Goal: Information Seeking & Learning: Learn about a topic

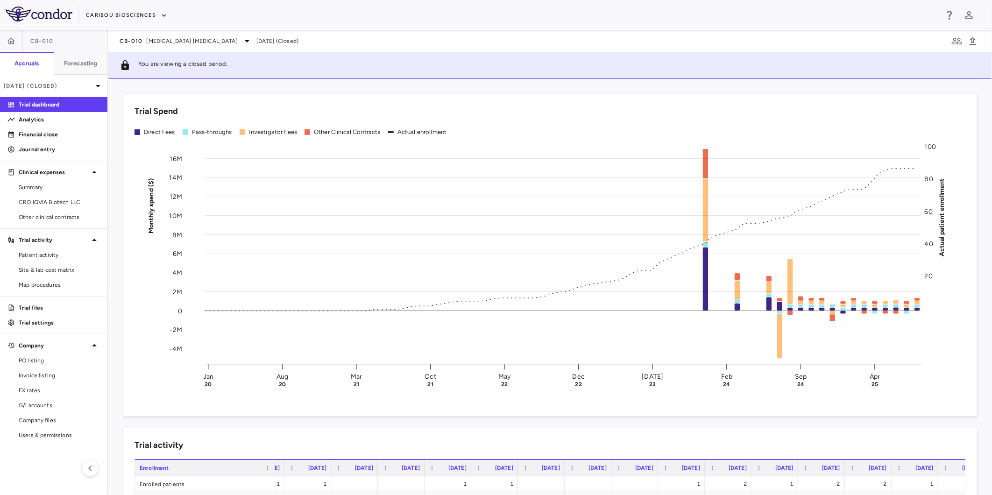
scroll to position [156, 0]
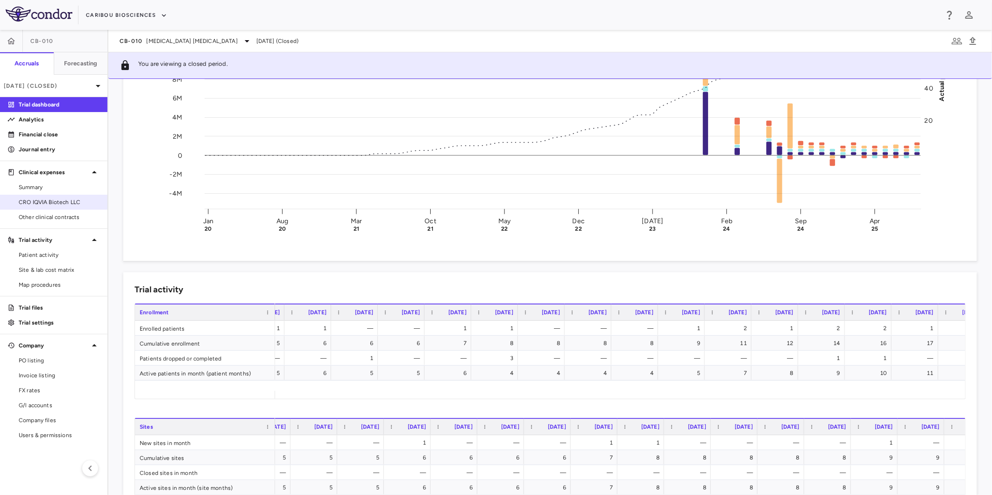
click at [72, 199] on span "CRO IQVIA Biotech LLC" at bounding box center [59, 202] width 81 height 8
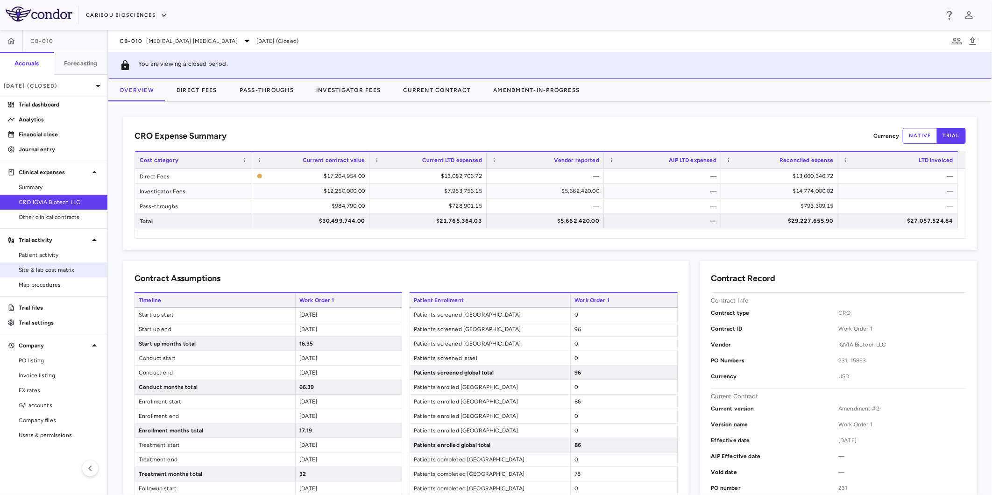
click at [66, 265] on link "Site & lab cost matrix" at bounding box center [53, 270] width 107 height 14
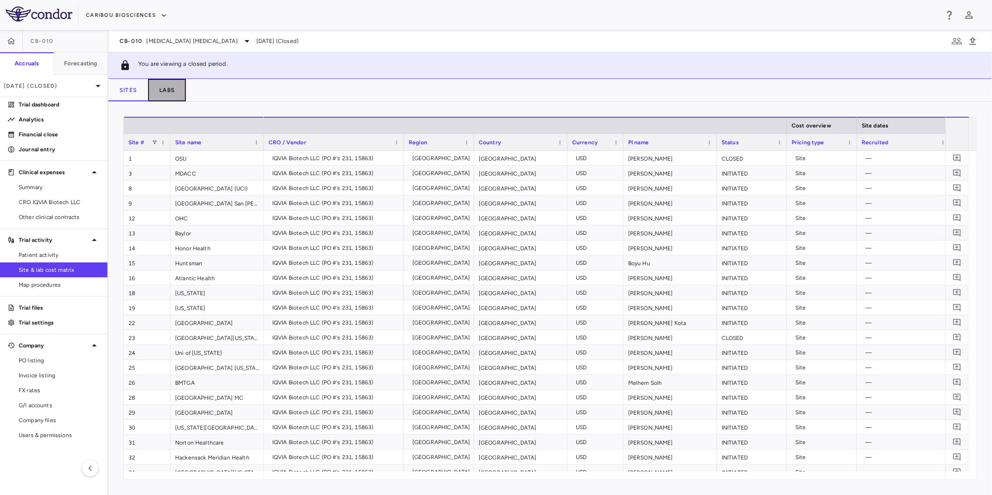
click at [169, 89] on button "Labs" at bounding box center [167, 90] width 38 height 22
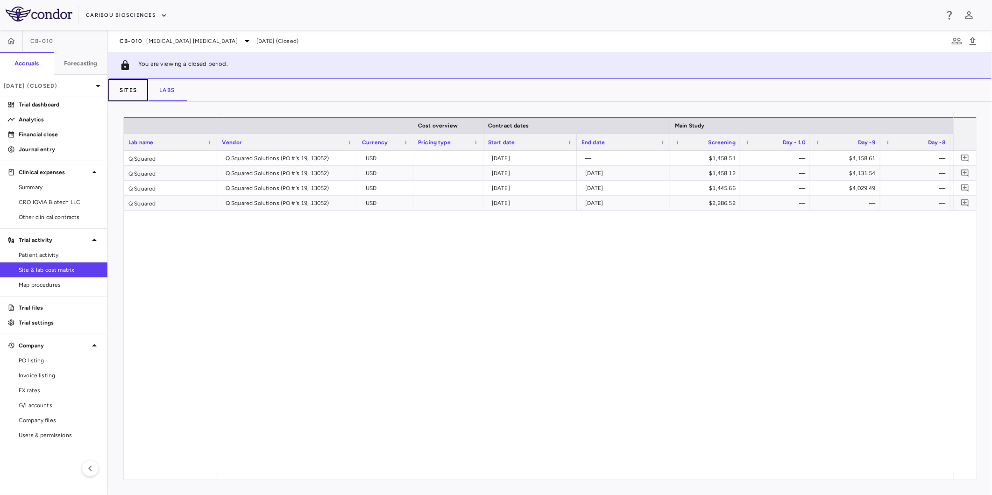
click at [133, 92] on button "Sites" at bounding box center [128, 90] width 40 height 22
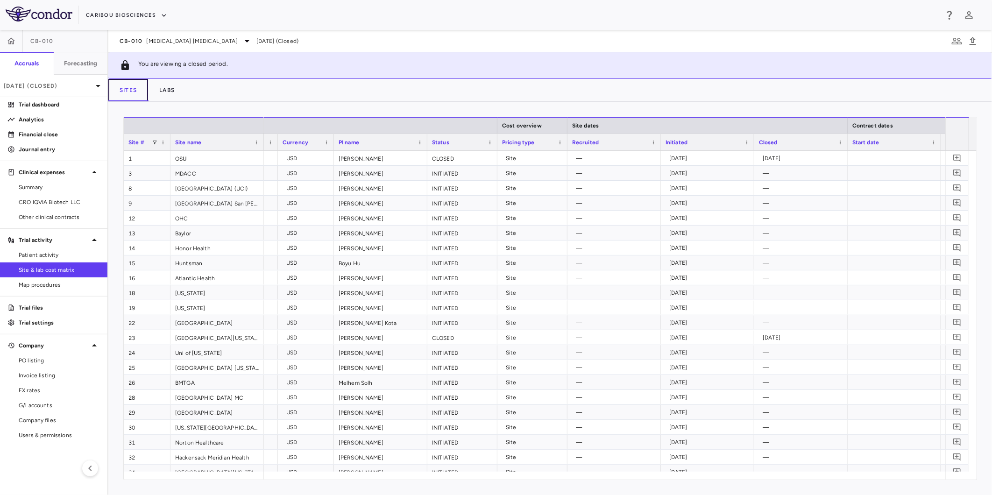
scroll to position [0, 317]
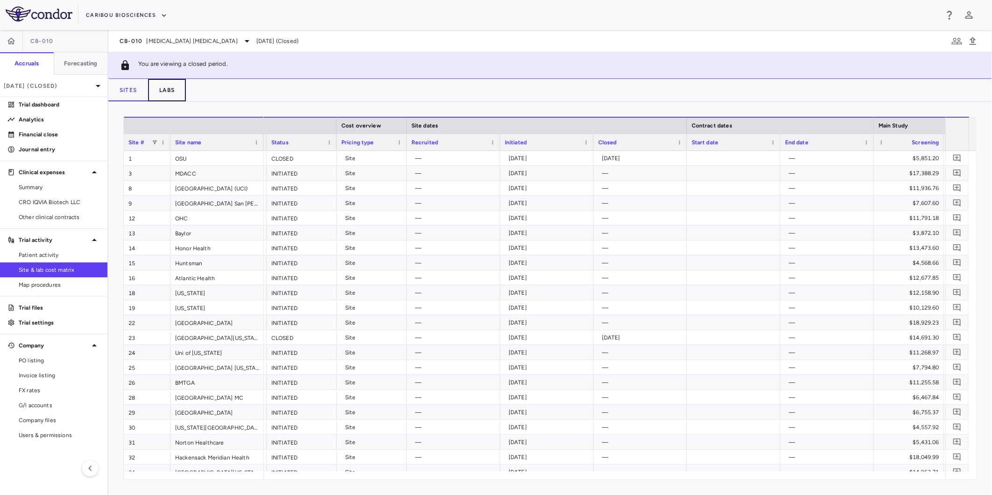
click at [166, 84] on button "Labs" at bounding box center [167, 90] width 38 height 22
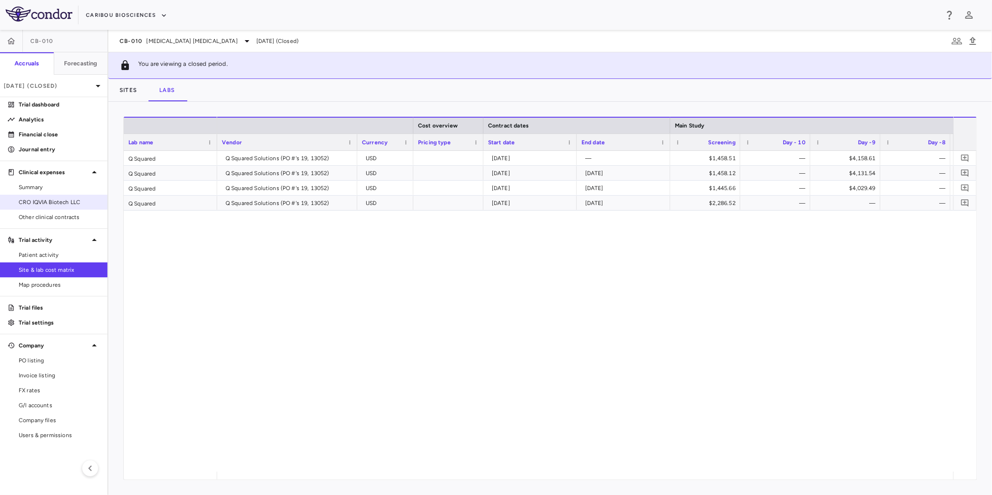
click at [69, 200] on span "CRO IQVIA Biotech LLC" at bounding box center [59, 202] width 81 height 8
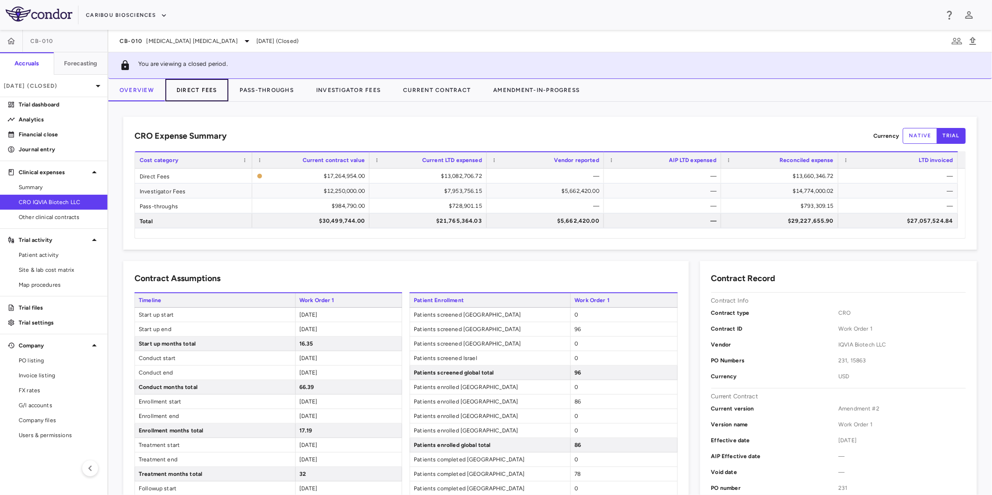
click at [194, 89] on button "Direct Fees" at bounding box center [196, 90] width 63 height 22
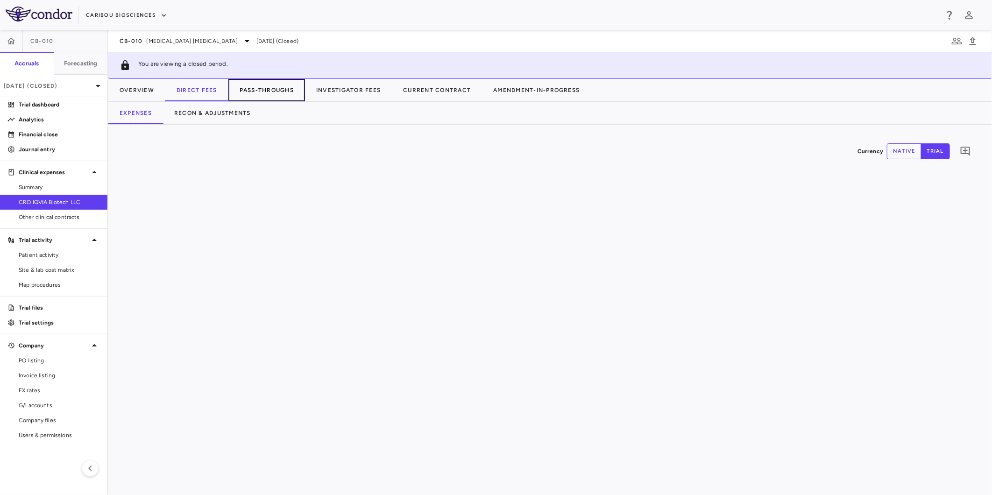
click at [266, 93] on button "Pass-Throughs" at bounding box center [266, 90] width 77 height 22
click at [184, 95] on button "Direct Fees" at bounding box center [196, 90] width 63 height 22
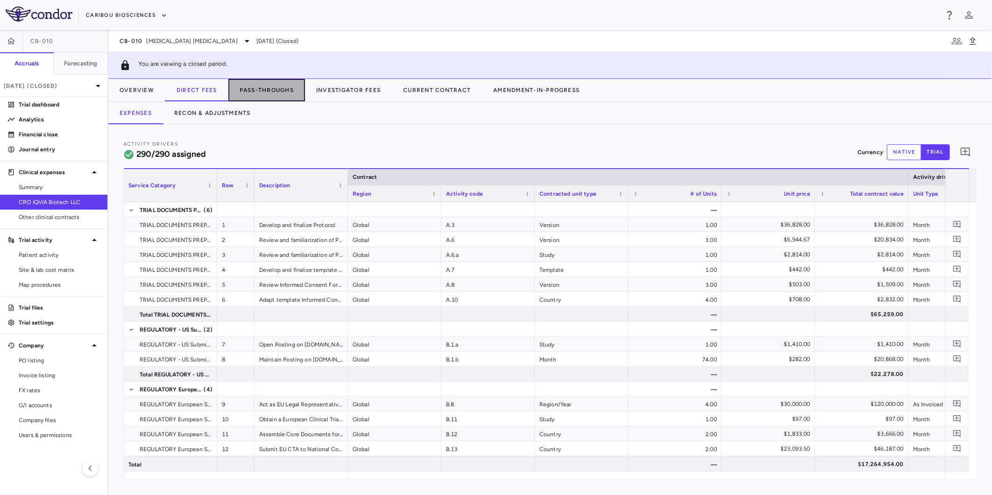
click at [273, 93] on button "Pass-Throughs" at bounding box center [266, 90] width 77 height 22
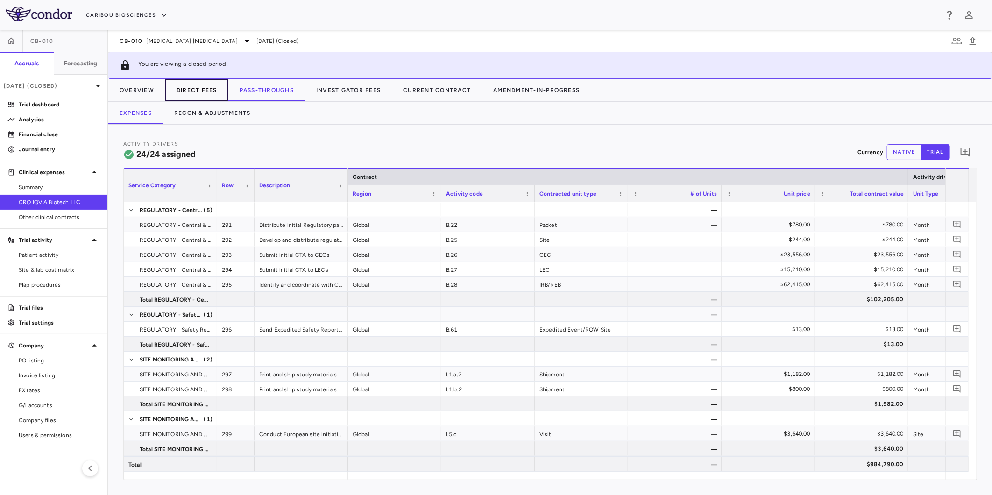
click at [198, 90] on button "Direct Fees" at bounding box center [196, 90] width 63 height 22
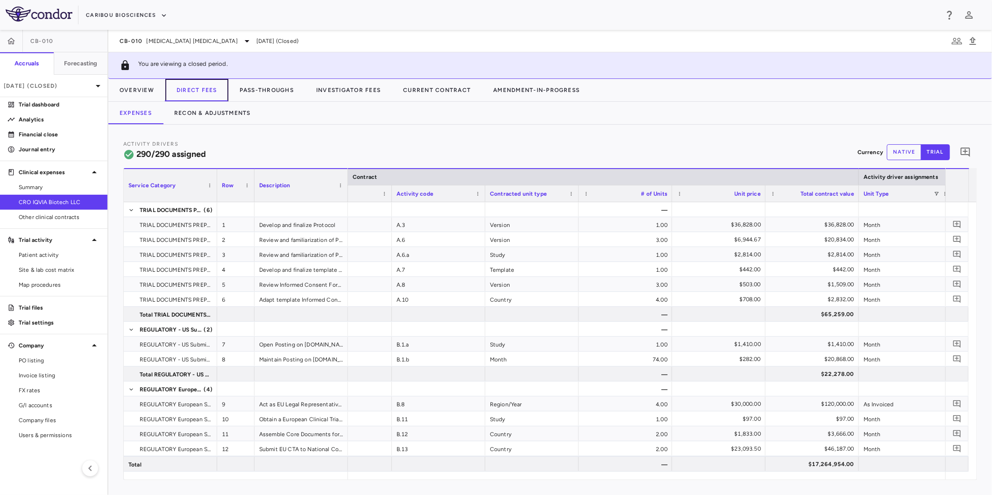
scroll to position [0, 59]
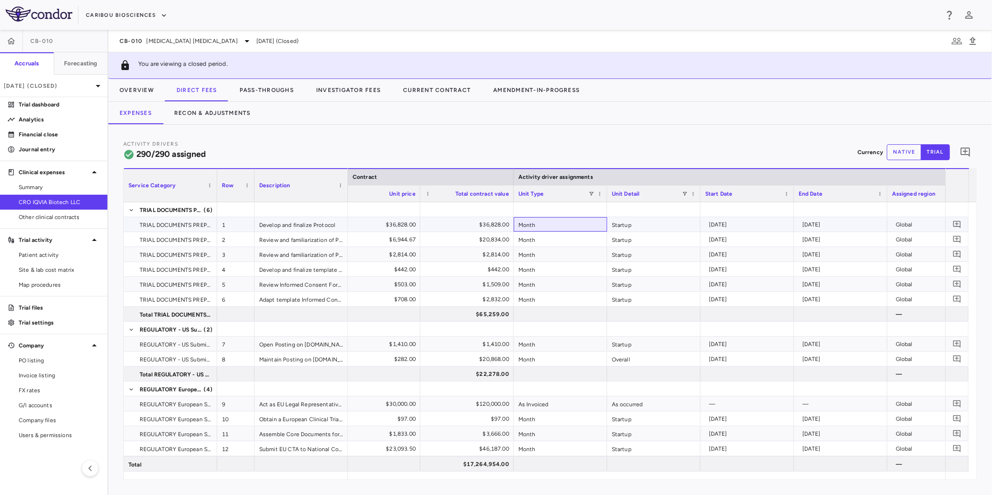
click at [577, 225] on div "Month" at bounding box center [560, 224] width 93 height 14
click at [209, 112] on button "Recon & Adjustments" at bounding box center [212, 113] width 99 height 22
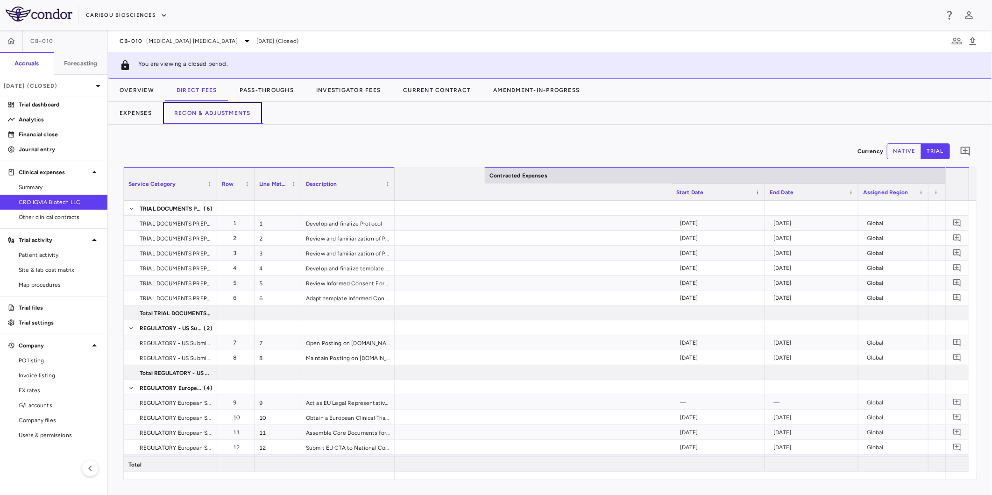
scroll to position [0, 509]
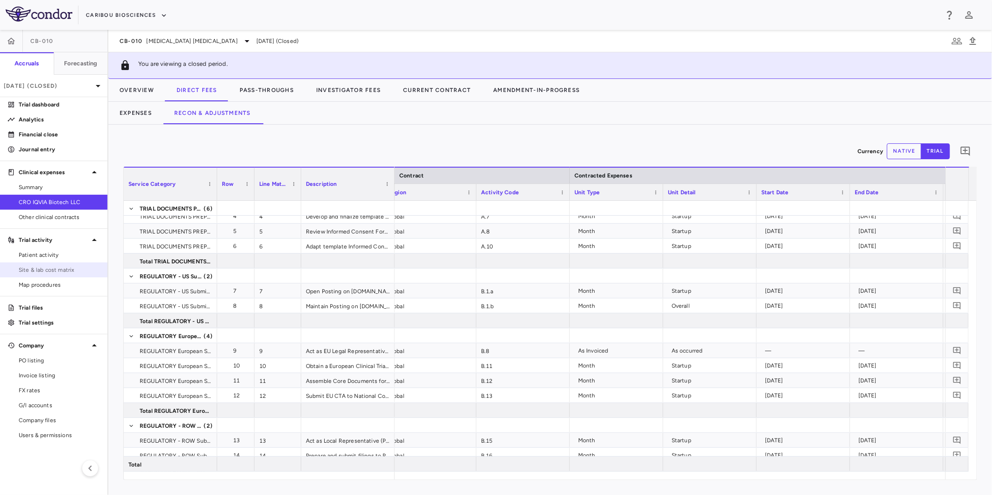
click at [65, 269] on span "Site & lab cost matrix" at bounding box center [59, 270] width 81 height 8
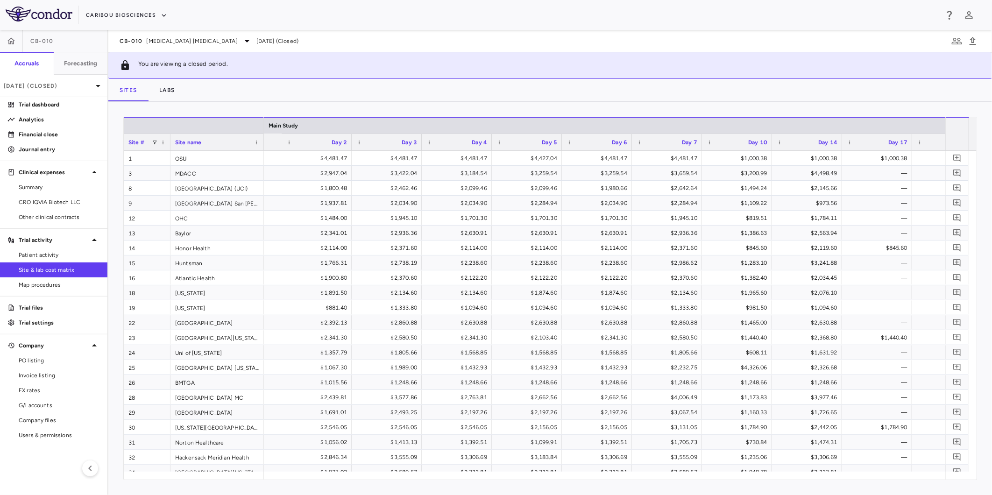
scroll to position [0, 2239]
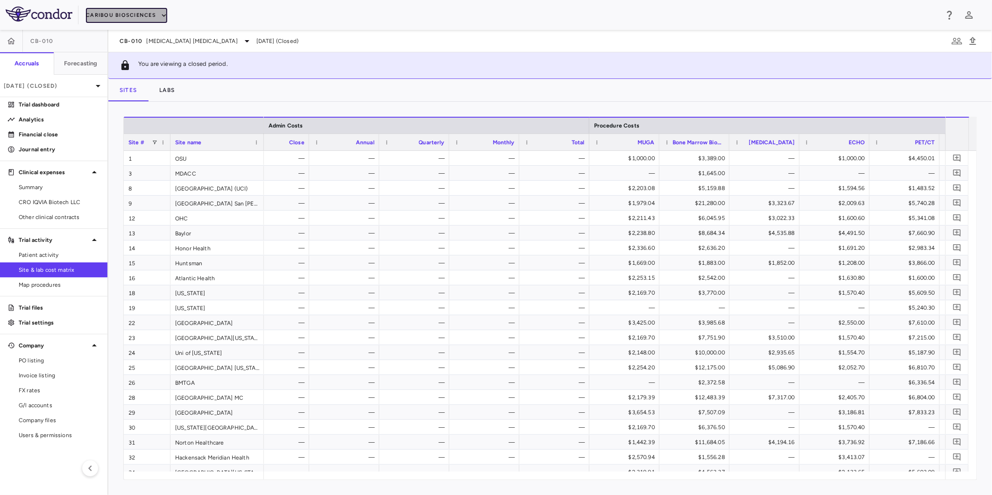
click at [113, 10] on button "Caribou Biosciences" at bounding box center [126, 15] width 81 height 15
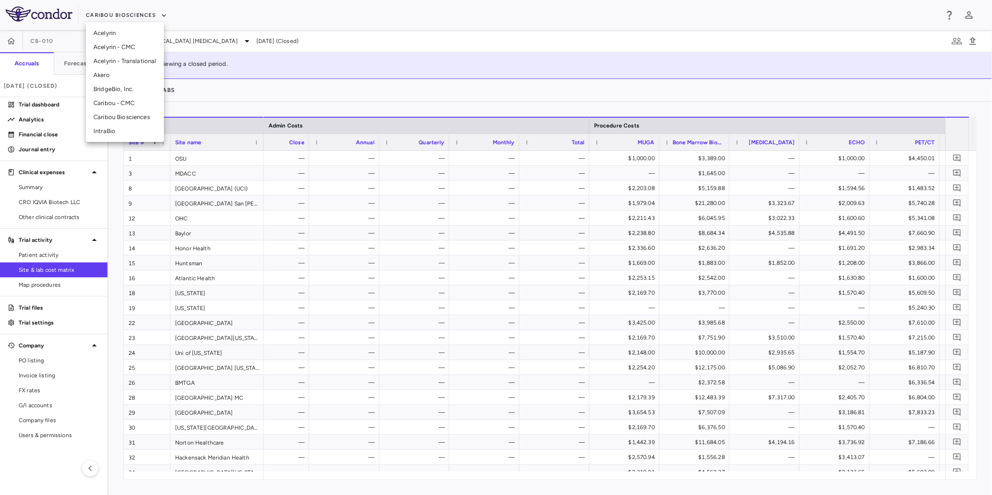
click at [626, 343] on div at bounding box center [496, 247] width 992 height 495
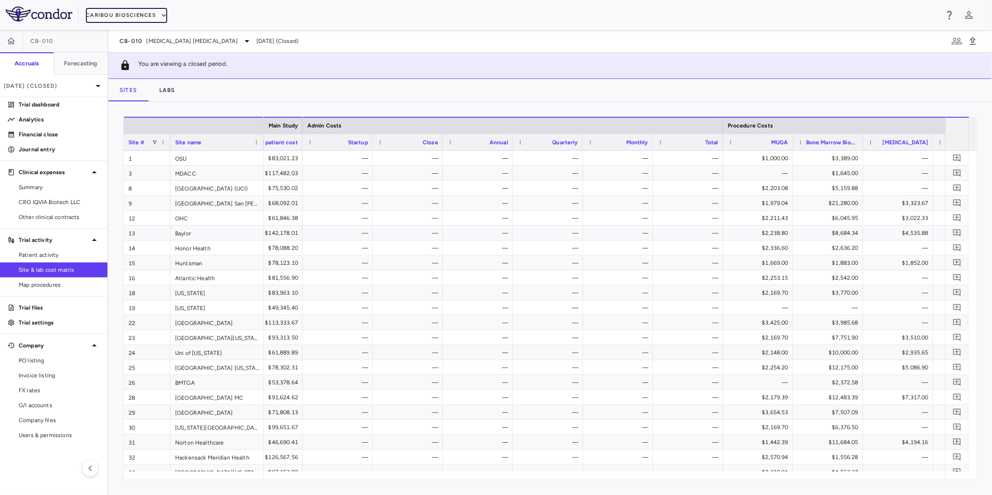
scroll to position [0, 4918]
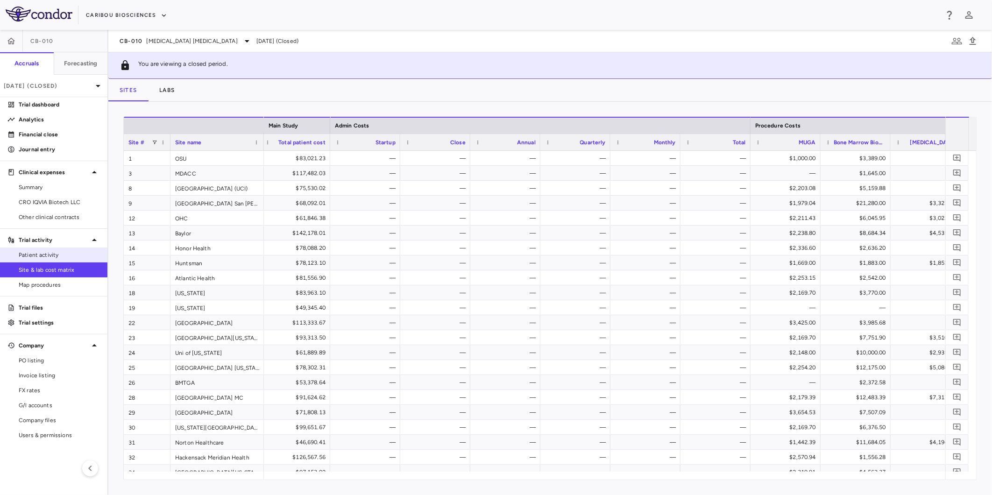
click at [55, 257] on span "Patient activity" at bounding box center [59, 255] width 81 height 8
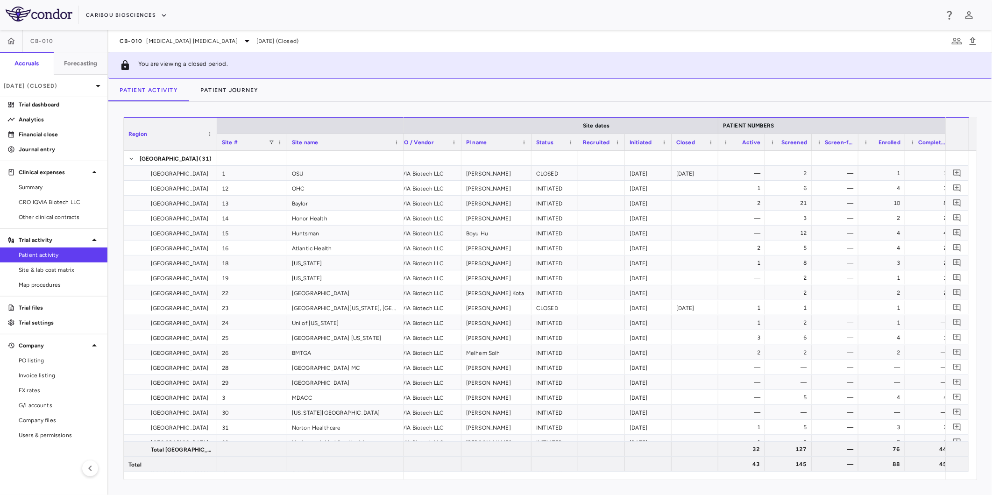
scroll to position [0, 35]
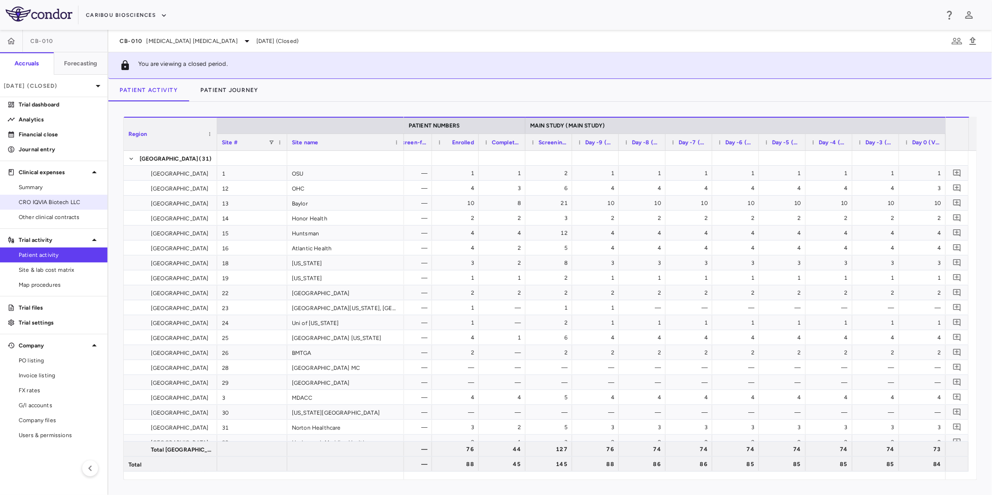
click at [55, 203] on span "CRO IQVIA Biotech LLC" at bounding box center [59, 202] width 81 height 8
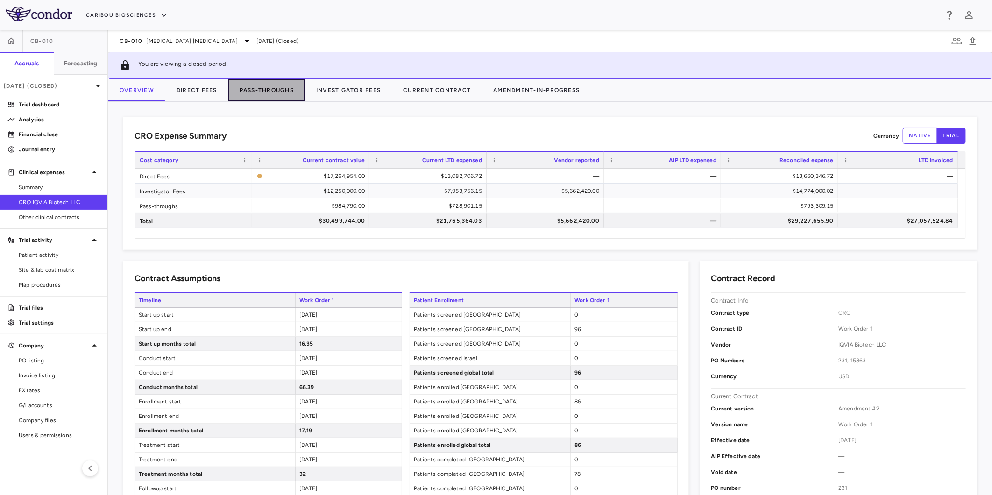
click at [271, 89] on button "Pass-Throughs" at bounding box center [266, 90] width 77 height 22
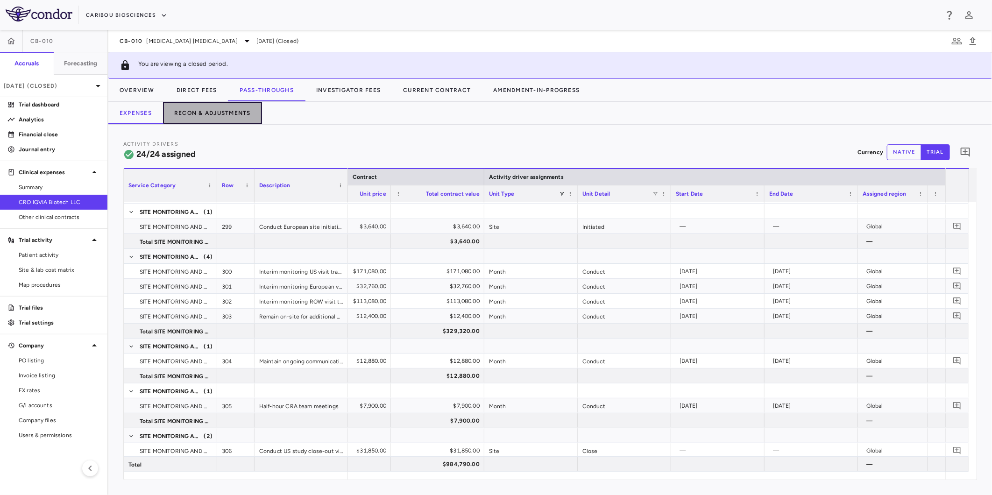
click at [234, 117] on button "Recon & Adjustments" at bounding box center [212, 113] width 99 height 22
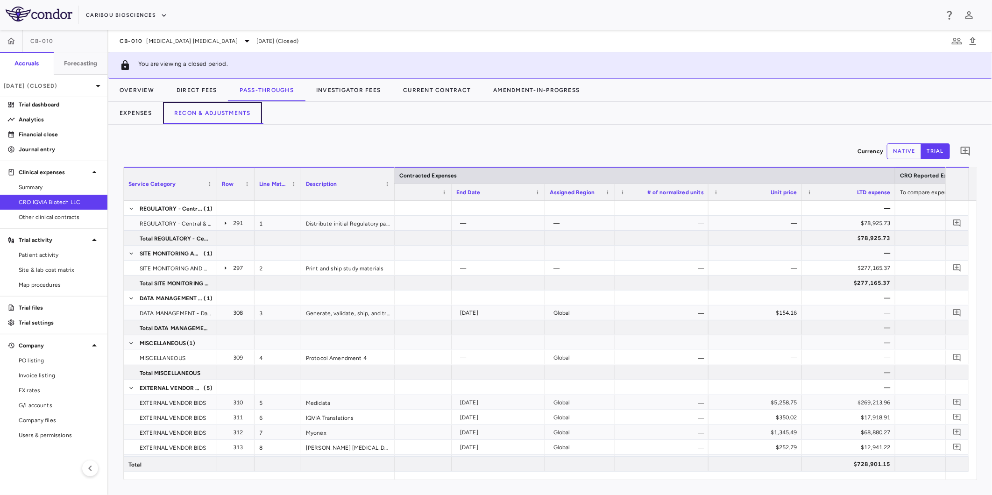
scroll to position [0, 758]
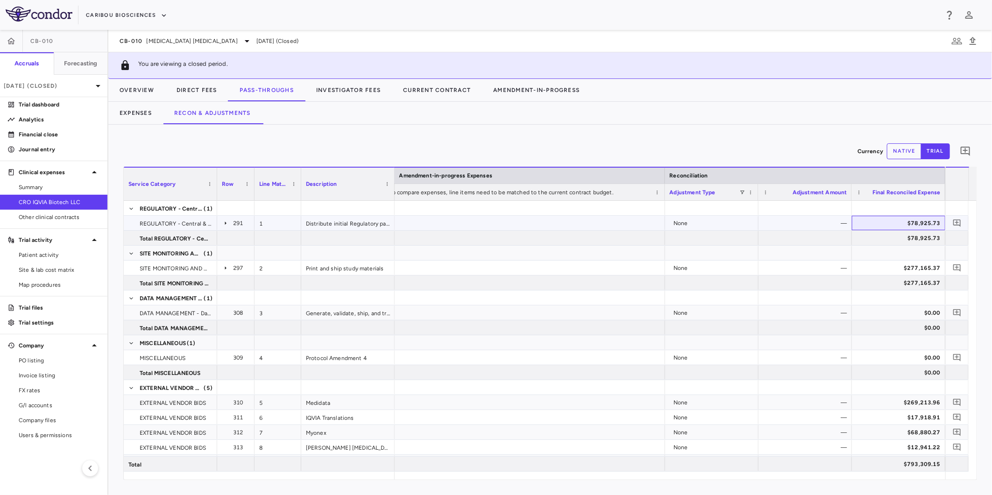
drag, startPoint x: 891, startPoint y: 228, endPoint x: 896, endPoint y: 224, distance: 6.0
click at [194, 91] on button "Direct Fees" at bounding box center [196, 90] width 63 height 22
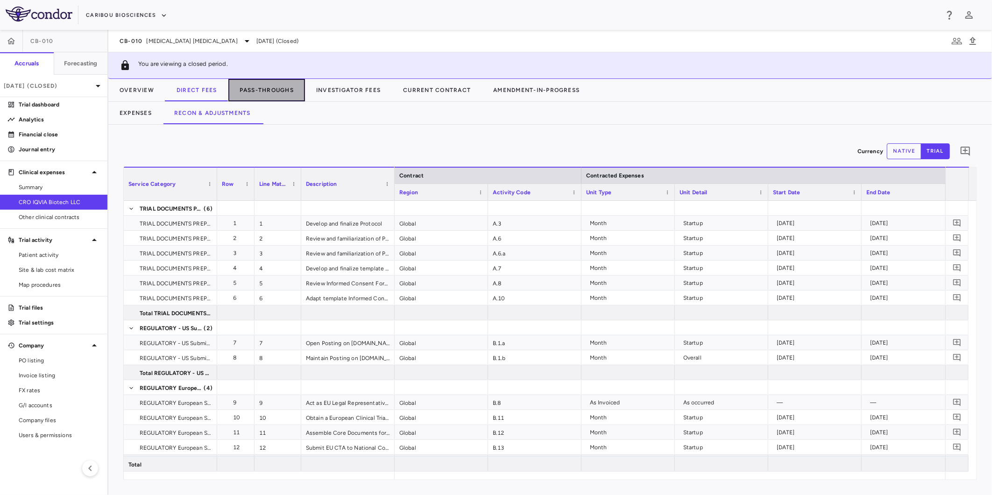
click at [267, 92] on button "Pass-Throughs" at bounding box center [266, 90] width 77 height 22
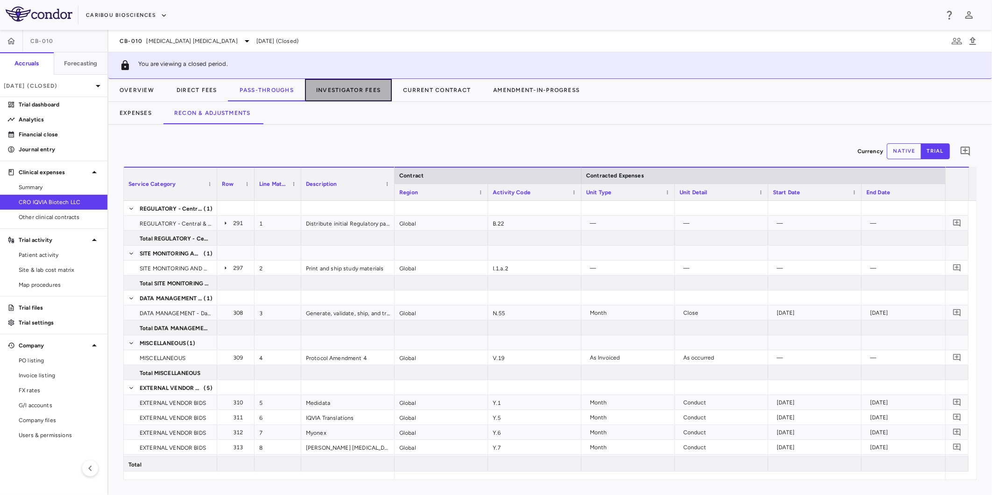
click at [324, 85] on button "Investigator Fees" at bounding box center [348, 90] width 87 height 22
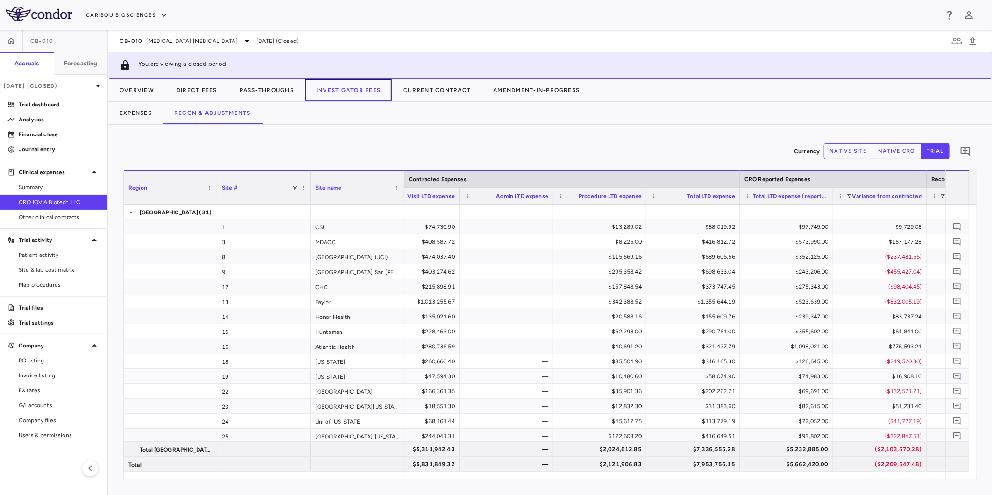
scroll to position [0, 390]
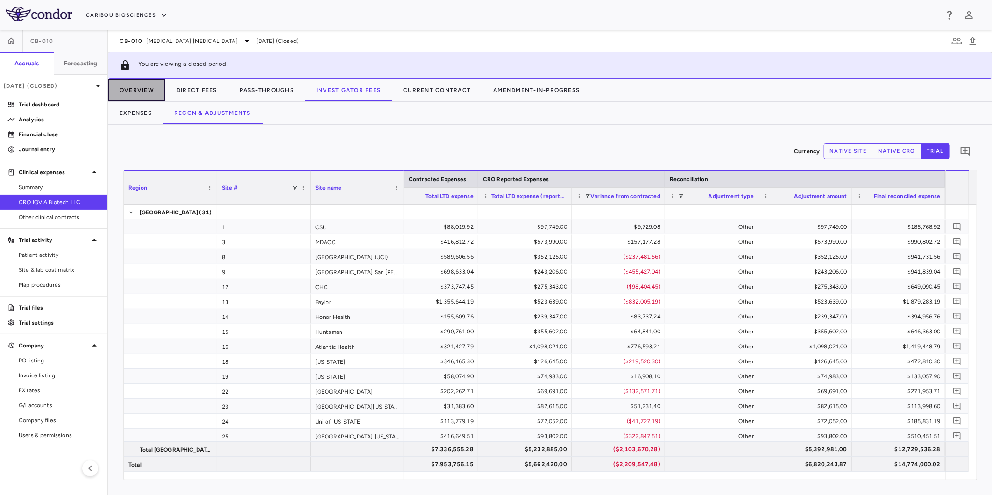
click at [149, 90] on button "Overview" at bounding box center [136, 90] width 57 height 22
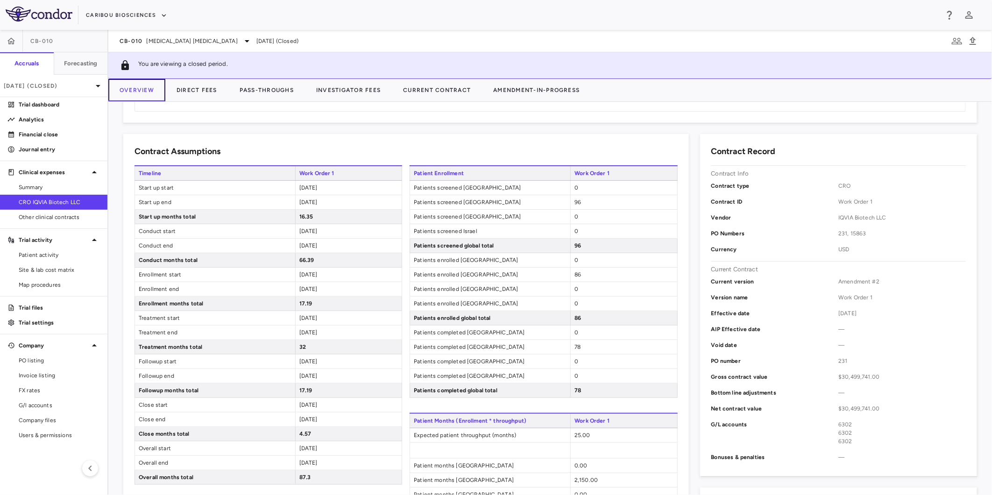
scroll to position [156, 0]
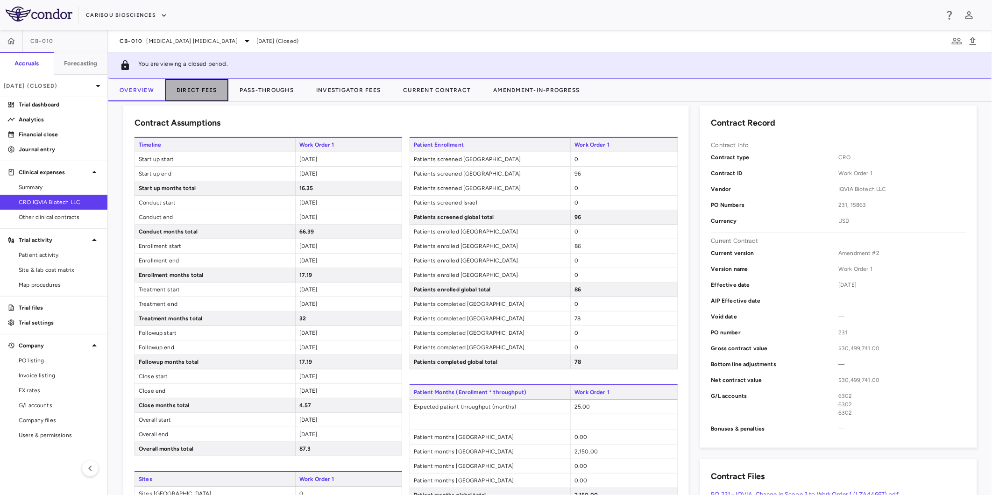
click at [194, 85] on button "Direct Fees" at bounding box center [196, 90] width 63 height 22
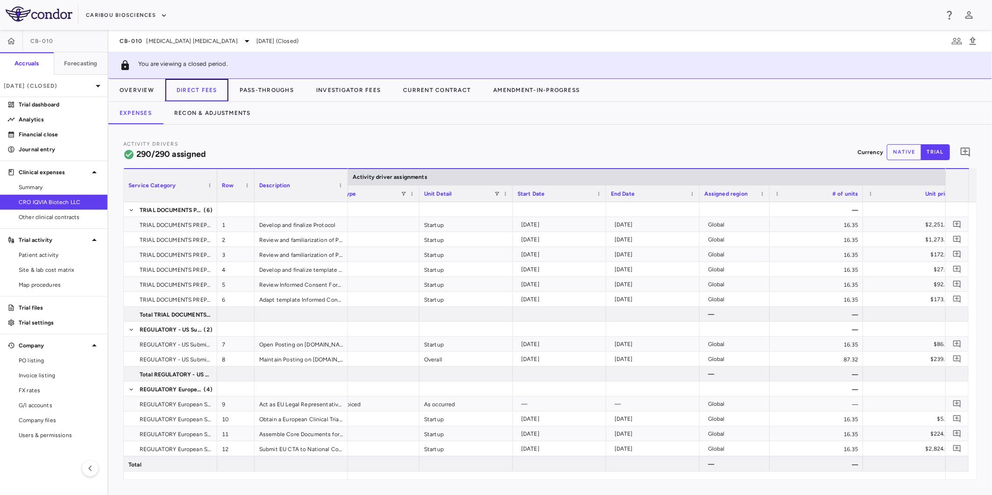
scroll to position [0, 701]
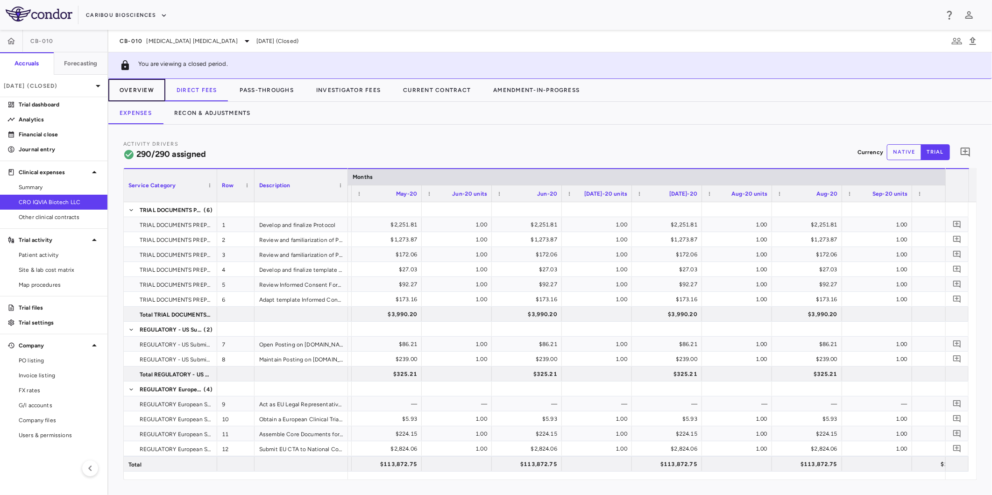
click at [143, 91] on button "Overview" at bounding box center [136, 90] width 57 height 22
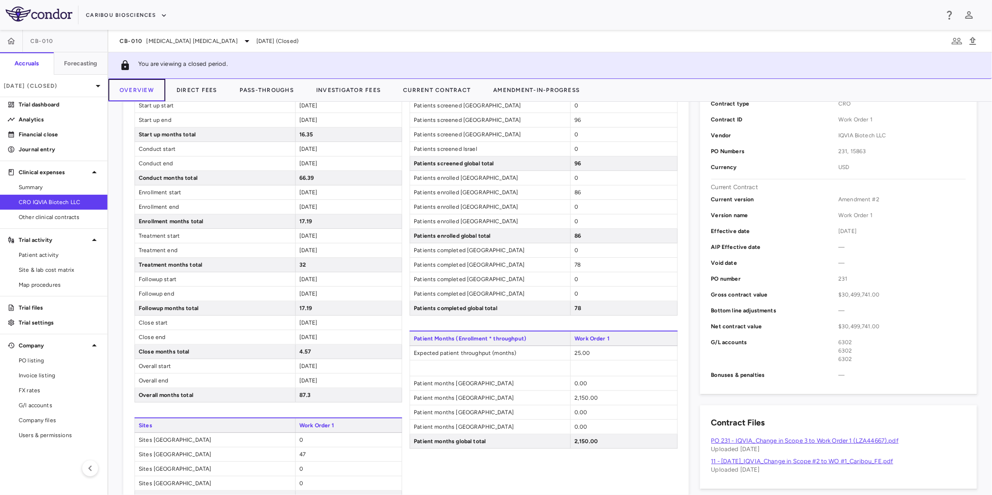
scroll to position [156, 0]
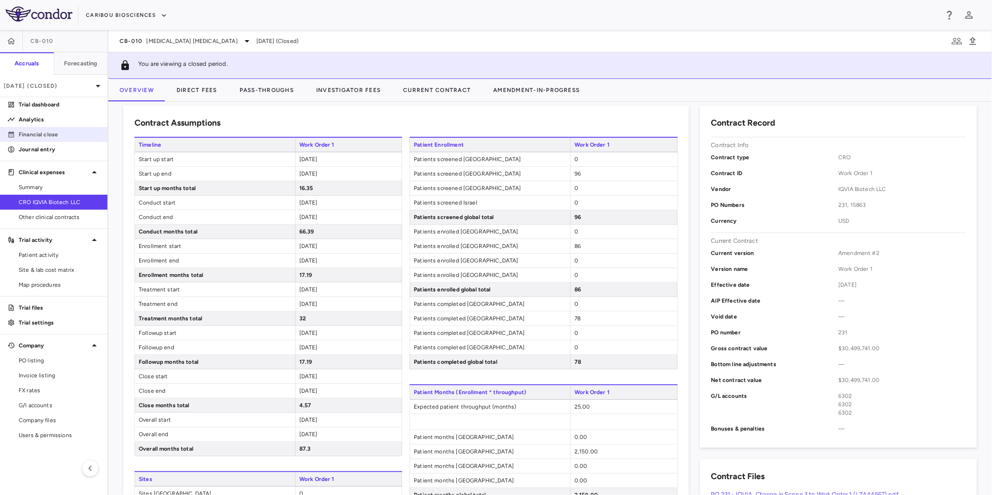
click at [53, 137] on p "Financial close" at bounding box center [59, 134] width 81 height 8
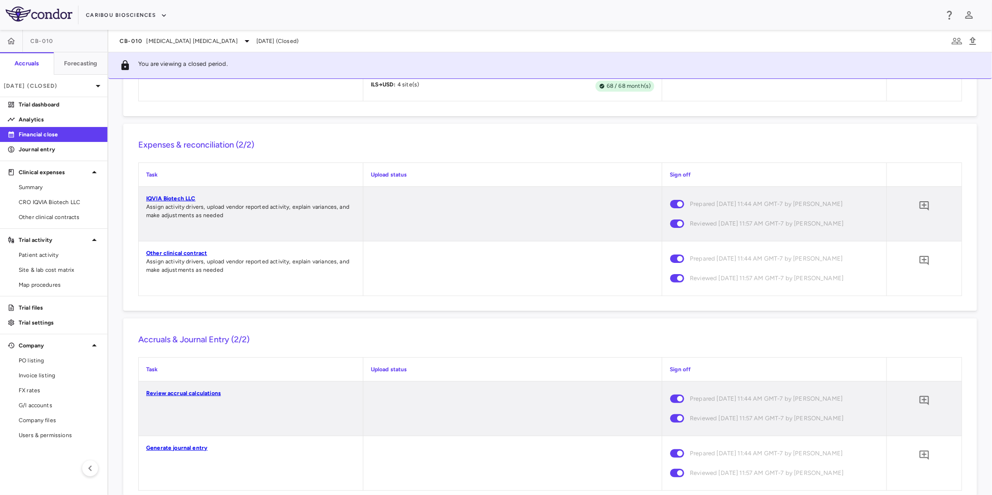
scroll to position [1238, 0]
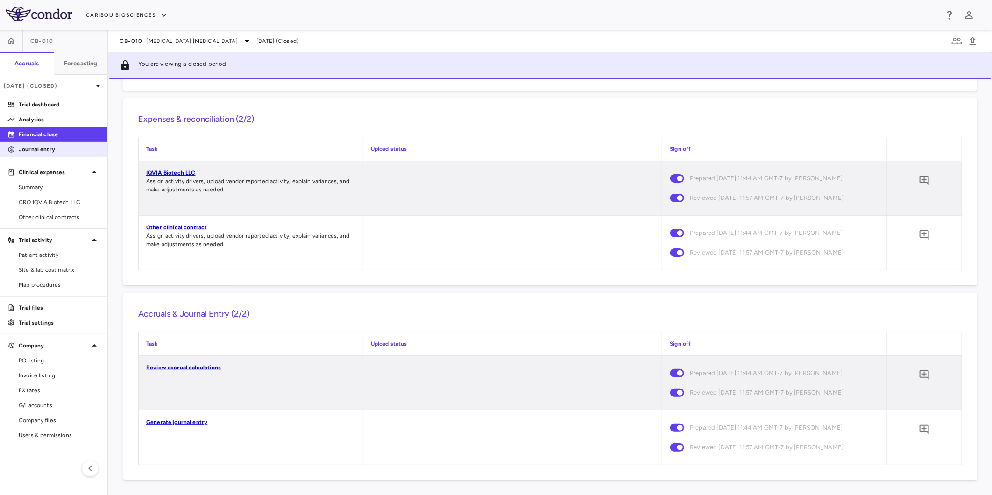
click at [57, 148] on p "Journal entry" at bounding box center [59, 149] width 81 height 8
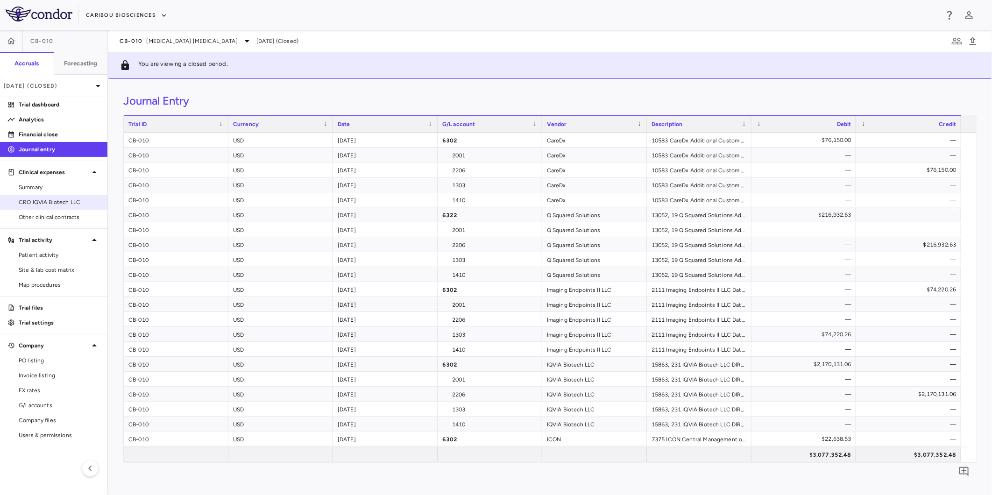
click at [63, 200] on span "CRO IQVIA Biotech LLC" at bounding box center [59, 202] width 81 height 8
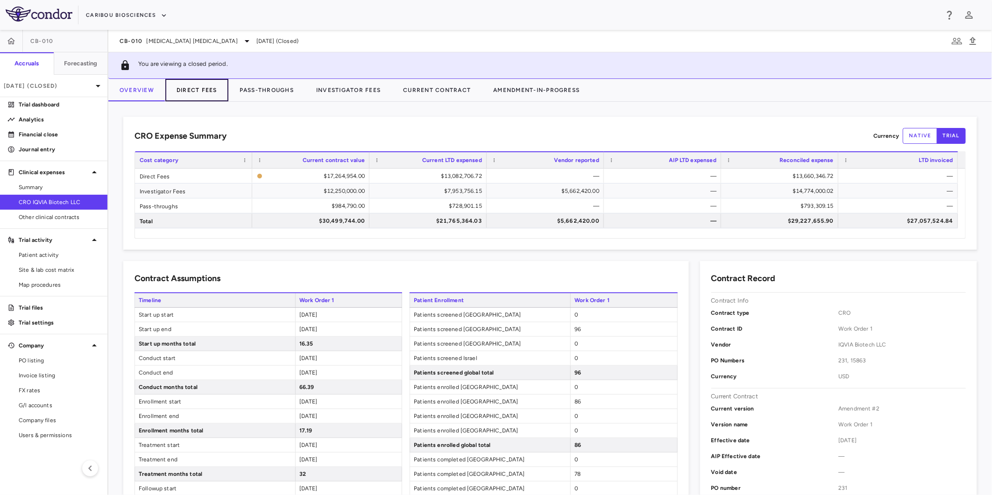
click at [193, 82] on button "Direct Fees" at bounding box center [196, 90] width 63 height 22
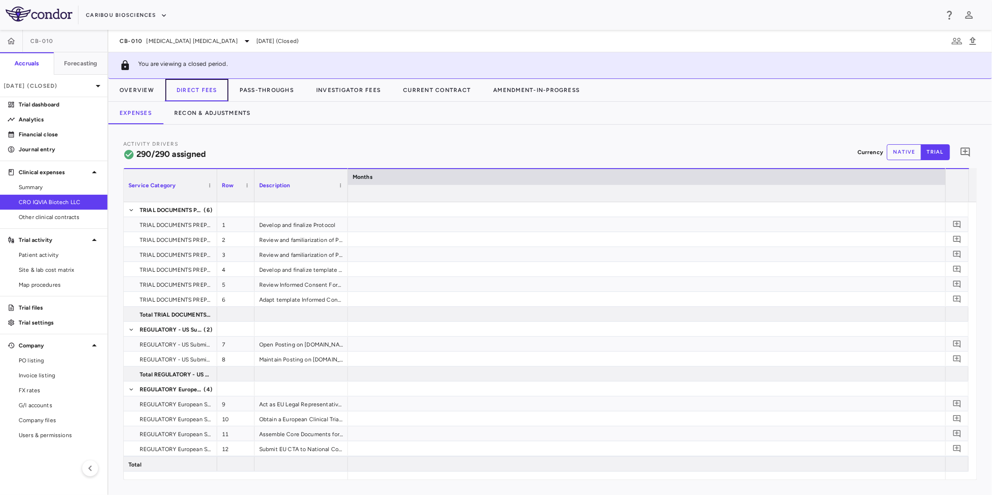
scroll to position [0, 4315]
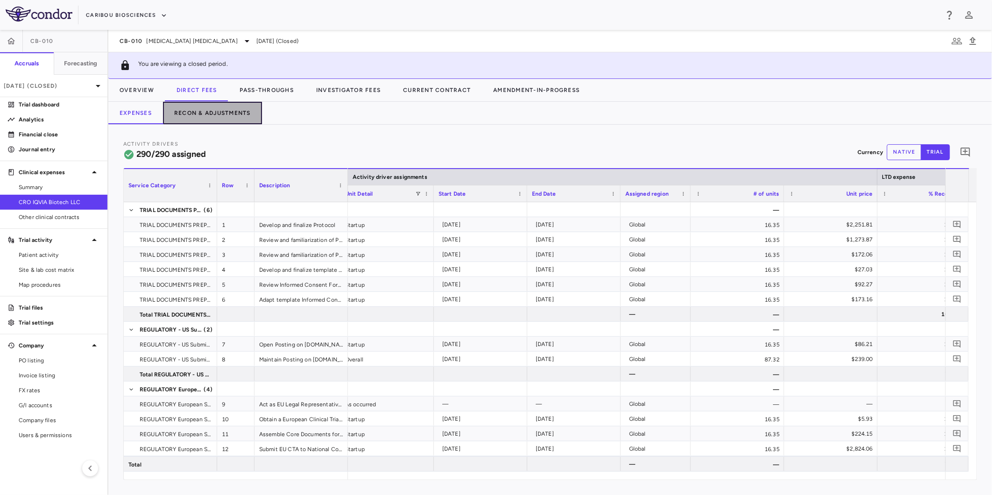
drag, startPoint x: 232, startPoint y: 110, endPoint x: 235, endPoint y: 115, distance: 6.3
click at [232, 109] on button "Recon & Adjustments" at bounding box center [212, 113] width 99 height 22
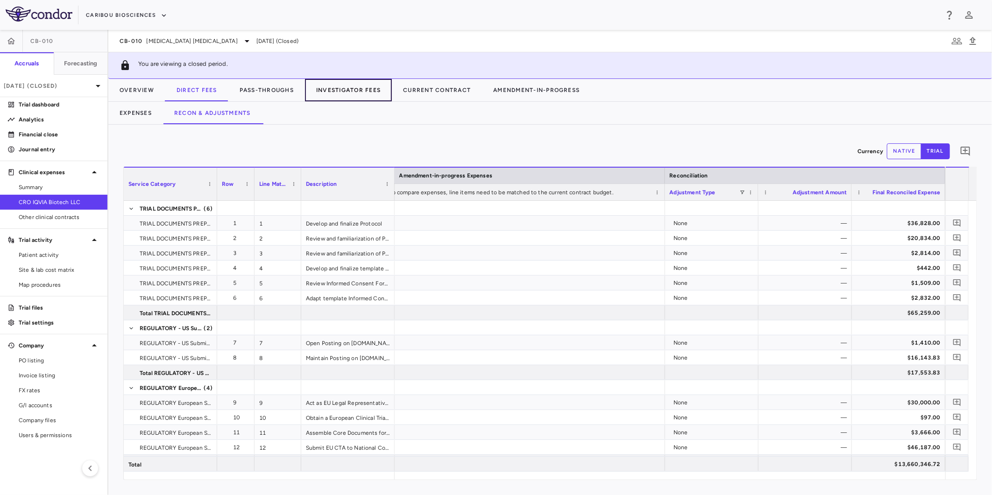
click at [350, 92] on button "Investigator Fees" at bounding box center [348, 90] width 87 height 22
